Goal: Task Accomplishment & Management: Manage account settings

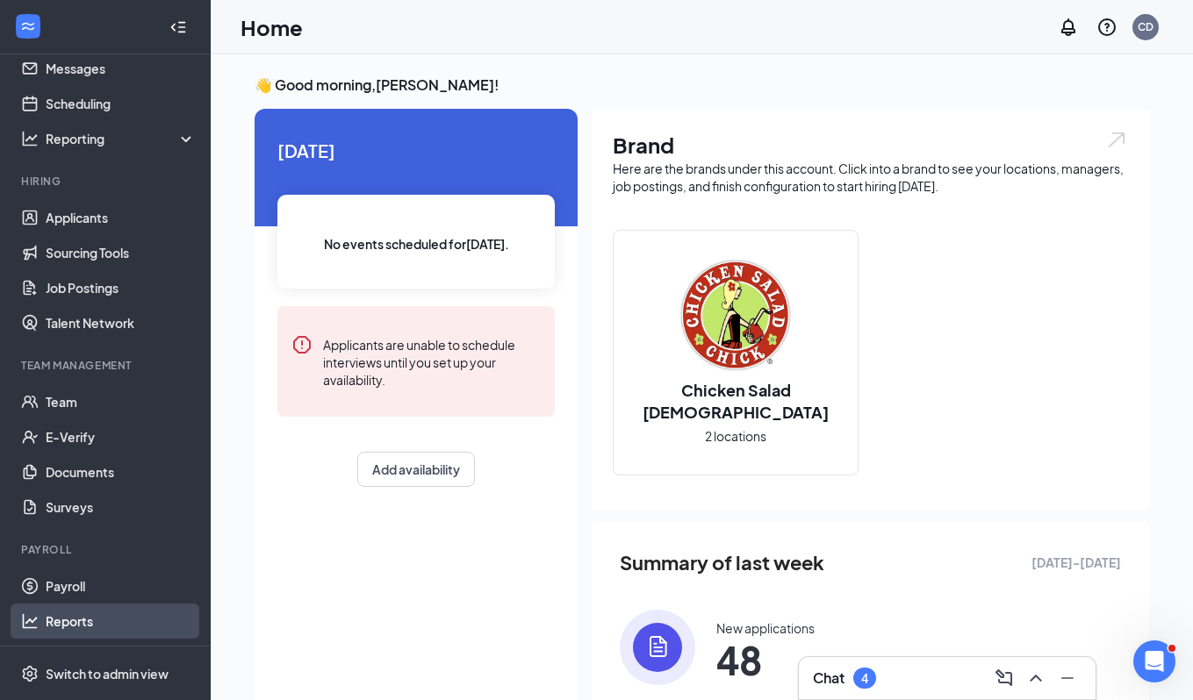
scroll to position [56, 0]
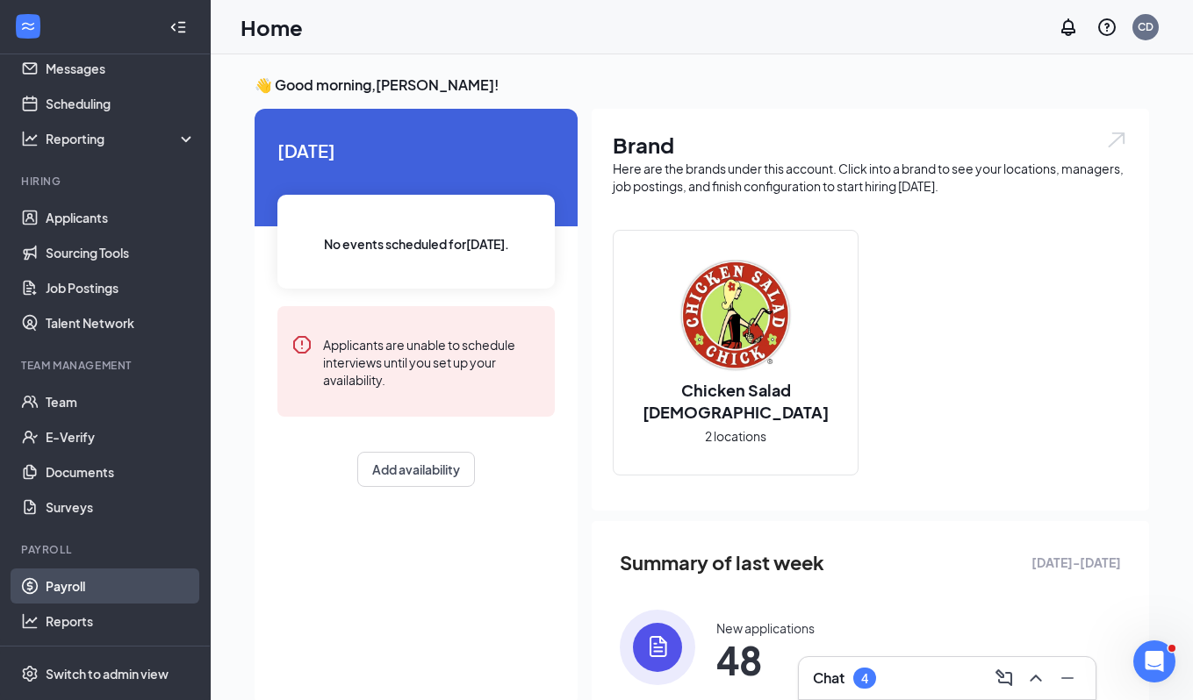
click at [75, 585] on link "Payroll" at bounding box center [121, 586] width 150 height 35
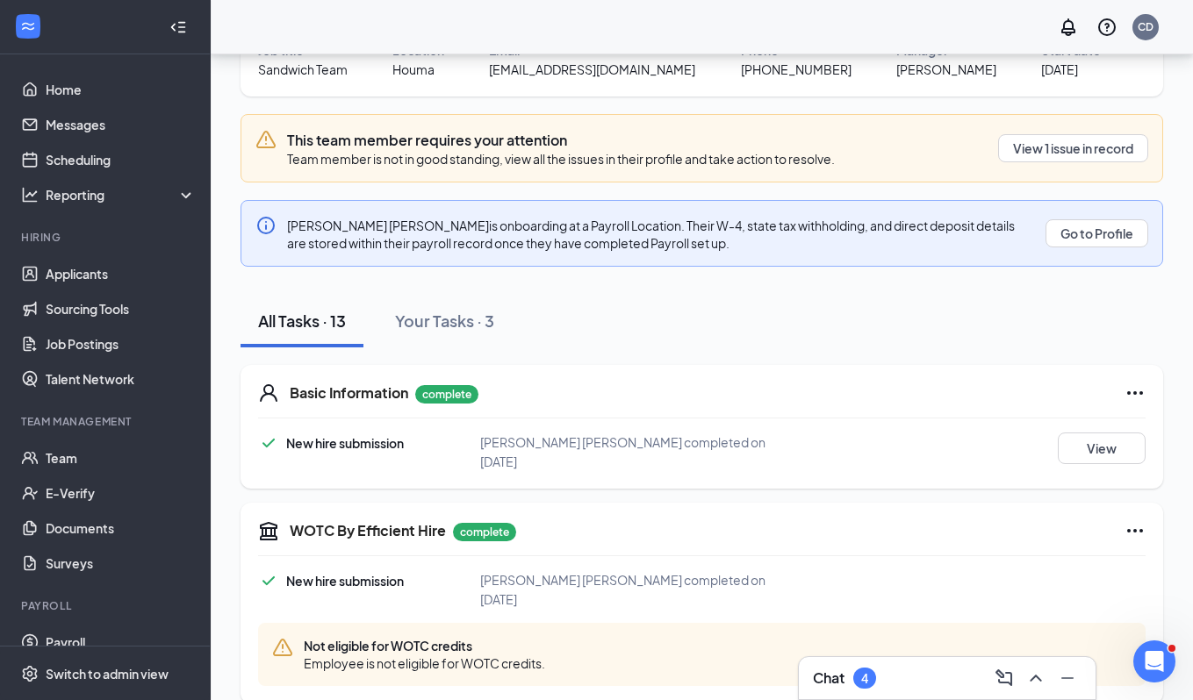
scroll to position [160, 0]
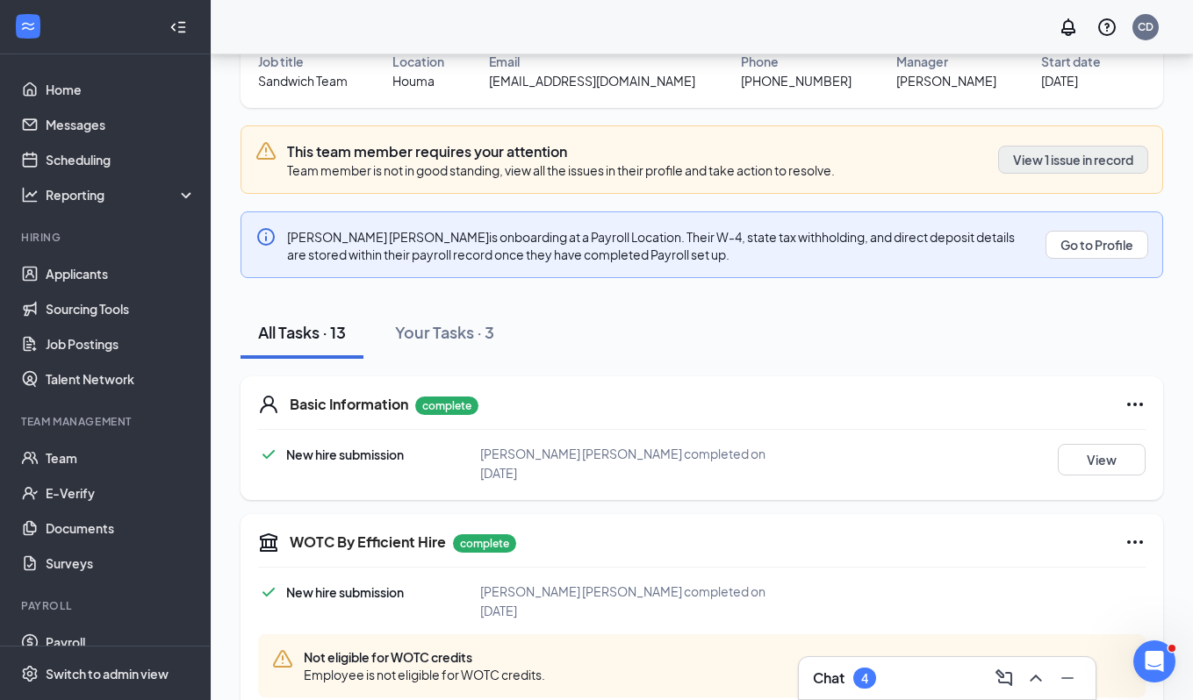
click at [1093, 161] on button "View 1 issue in record" at bounding box center [1073, 160] width 150 height 28
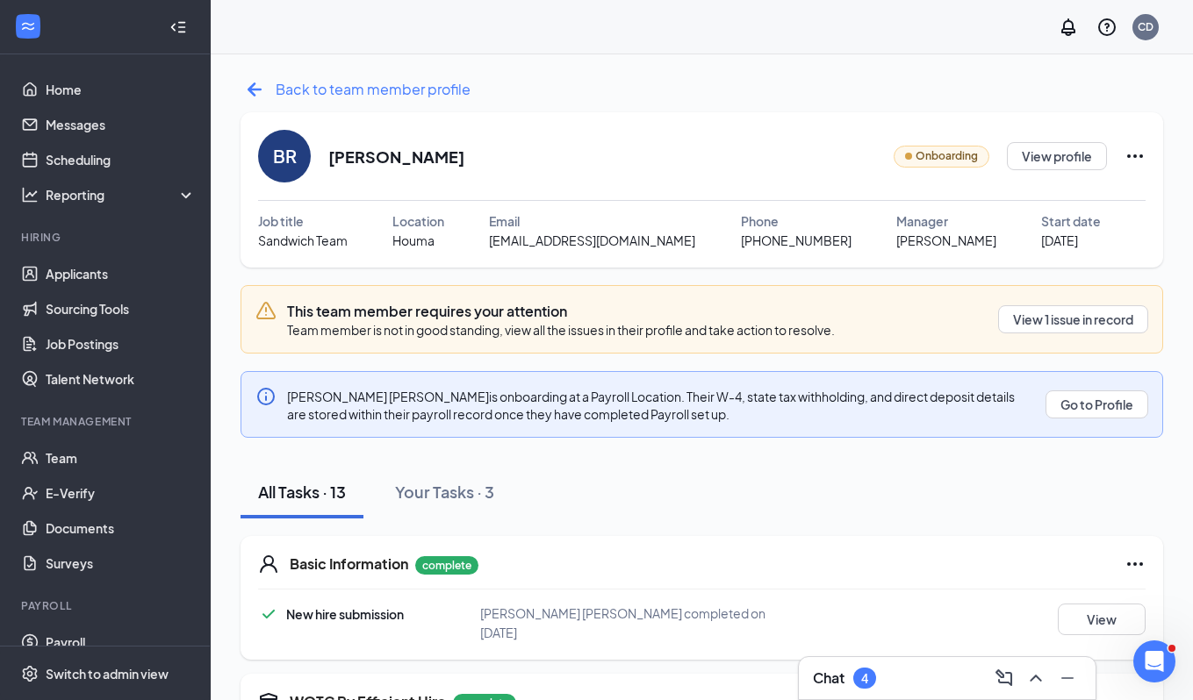
click at [250, 85] on icon "ArrowLeftNew" at bounding box center [255, 89] width 28 height 28
